Goal: Information Seeking & Learning: Learn about a topic

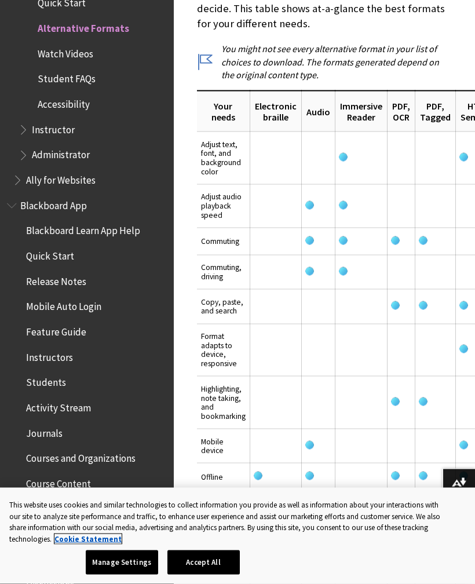
scroll to position [1940, 0]
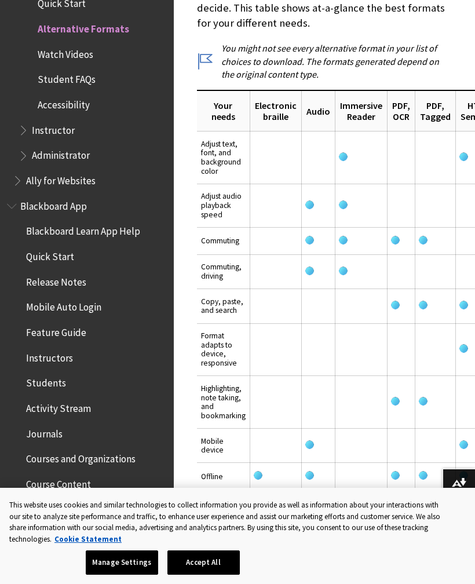
click at [88, 87] on ul "Quick Start Alternative Formats Watch Videos Student FAQs Accessibility" at bounding box center [93, 54] width 148 height 120
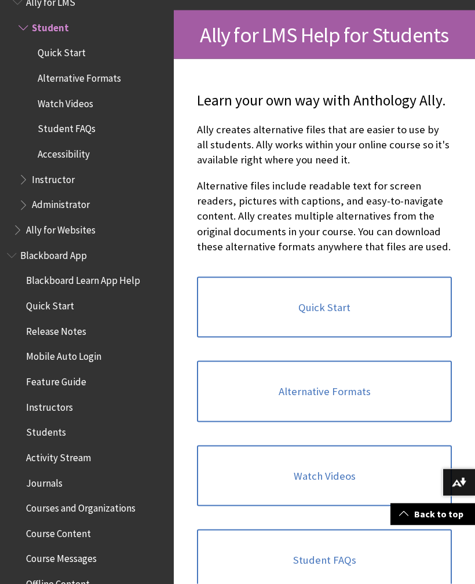
scroll to position [188, 0]
click at [79, 128] on span "Student FAQs" at bounding box center [67, 128] width 58 height 16
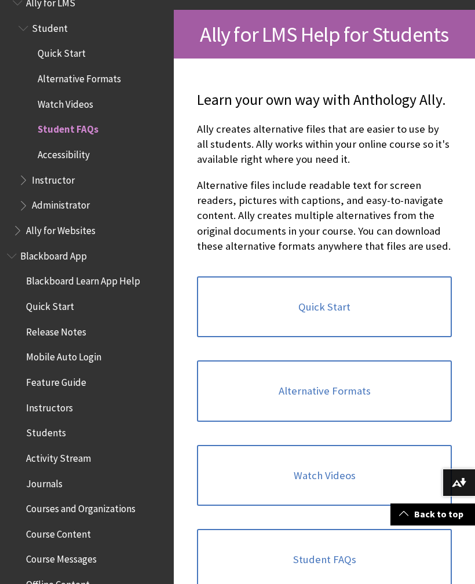
scroll to position [38, 0]
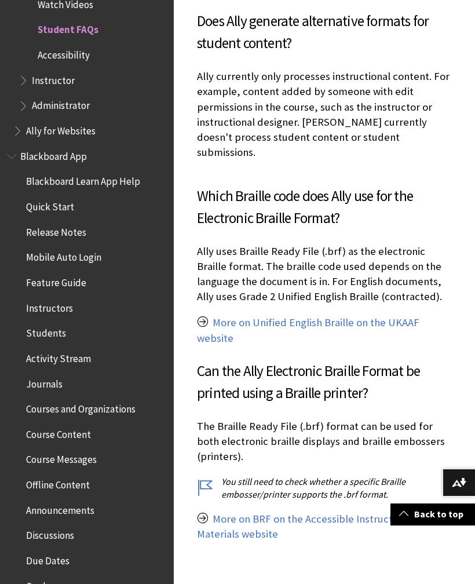
scroll to position [1199, 0]
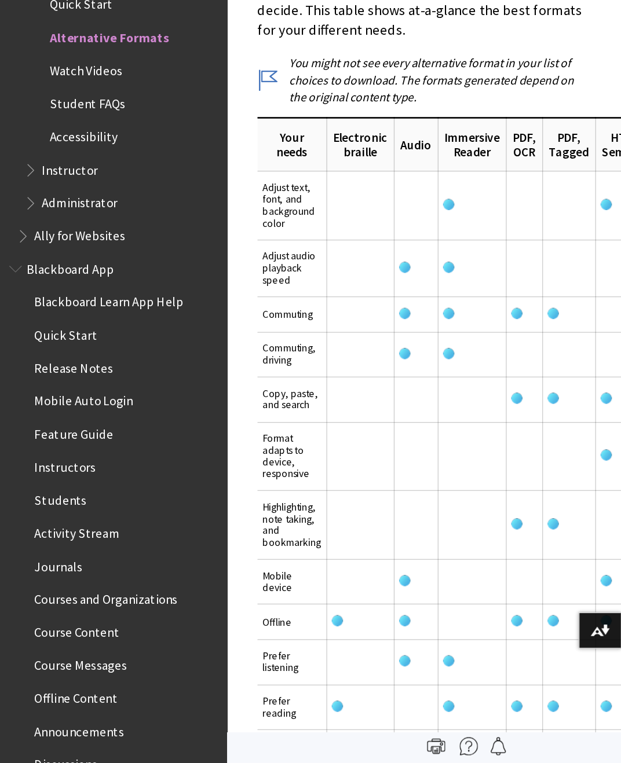
scroll to position [1940, 0]
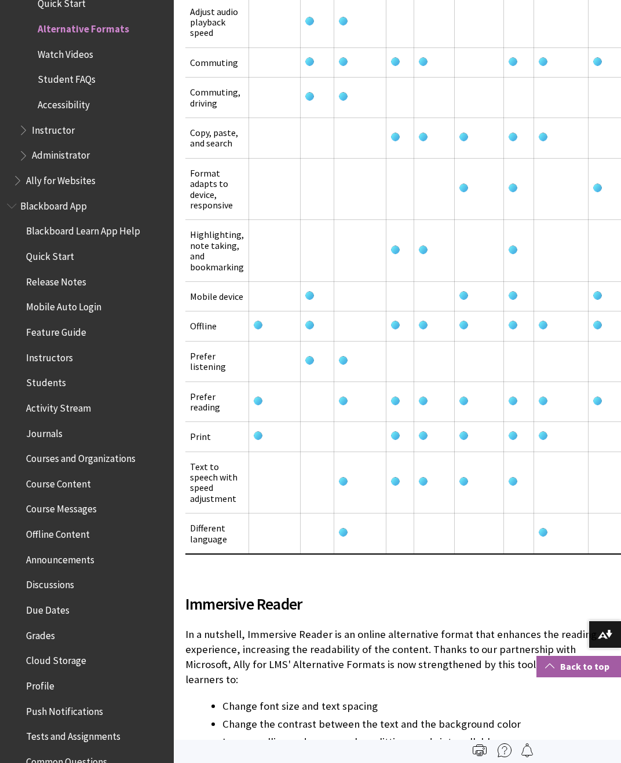
click at [474, 583] on link "Back to top" at bounding box center [578, 666] width 85 height 21
